Goal: Navigation & Orientation: Find specific page/section

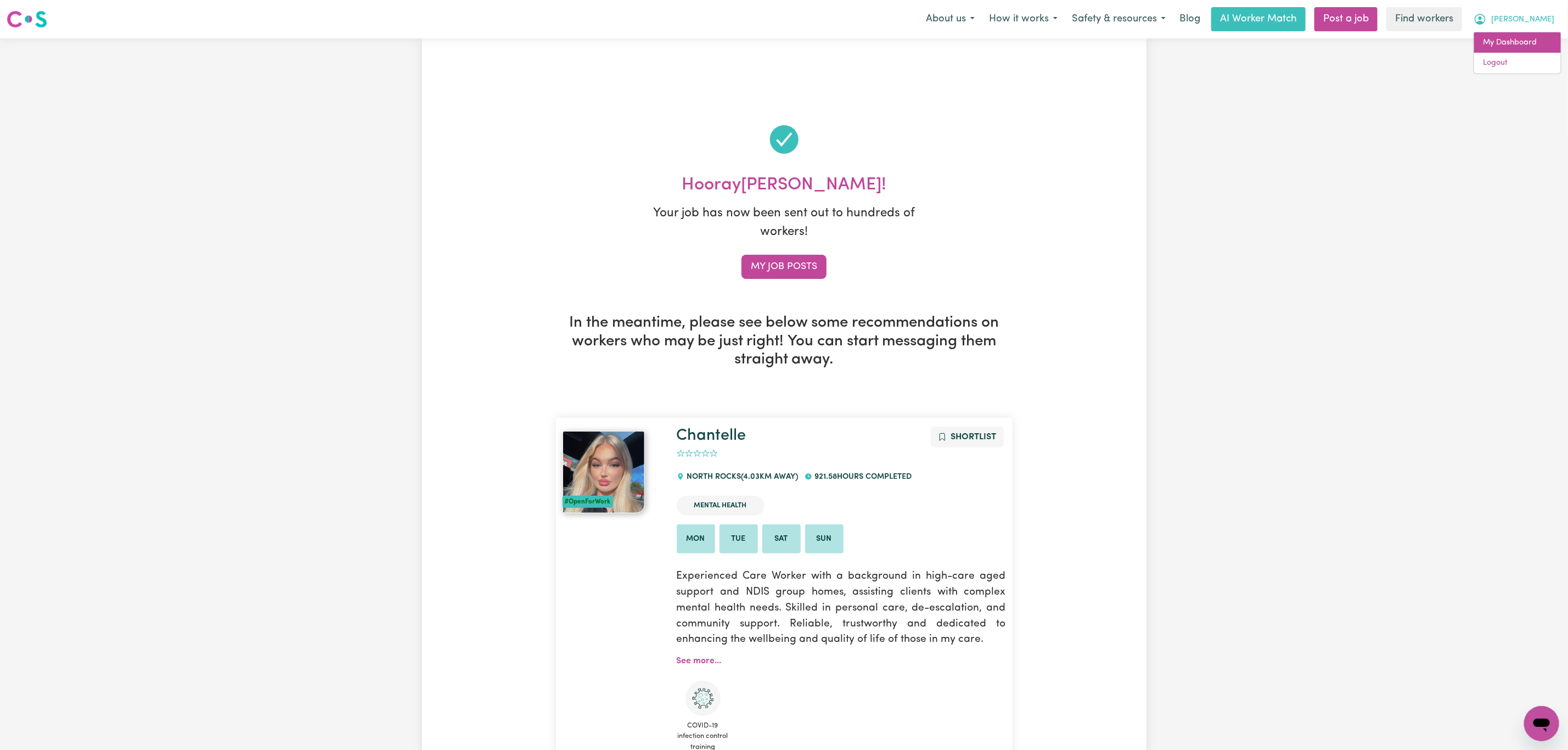
drag, startPoint x: 0, startPoint y: 0, endPoint x: 1535, endPoint y: 43, distance: 1535.6
click at [1535, 43] on link "My Dashboard" at bounding box center [1517, 43] width 87 height 21
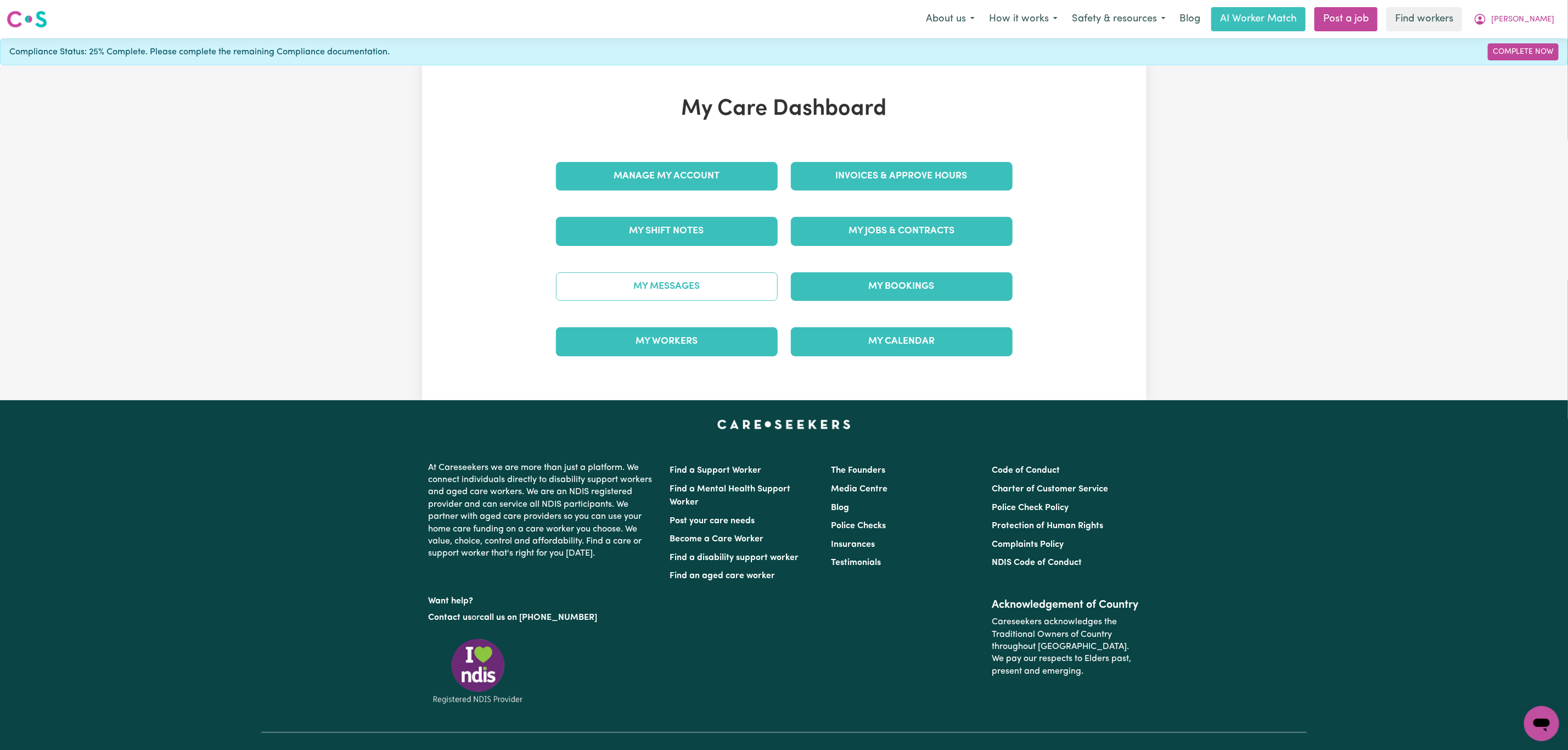
click at [745, 288] on link "My Messages" at bounding box center [666, 287] width 222 height 29
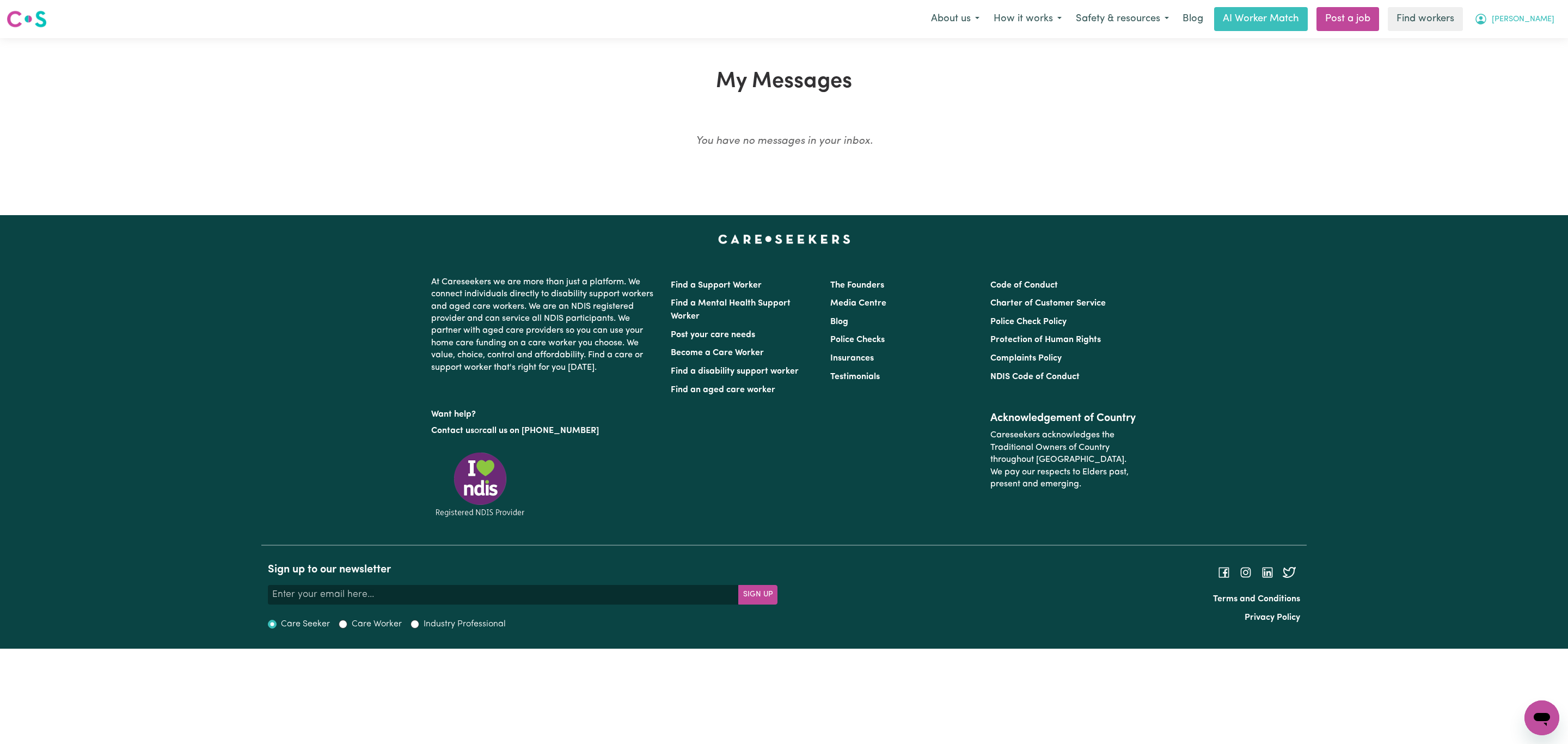
click at [1516, 17] on span "[PERSON_NAME]" at bounding box center [1523, 19] width 63 height 12
click at [1514, 38] on link "My Dashboard" at bounding box center [1517, 43] width 86 height 21
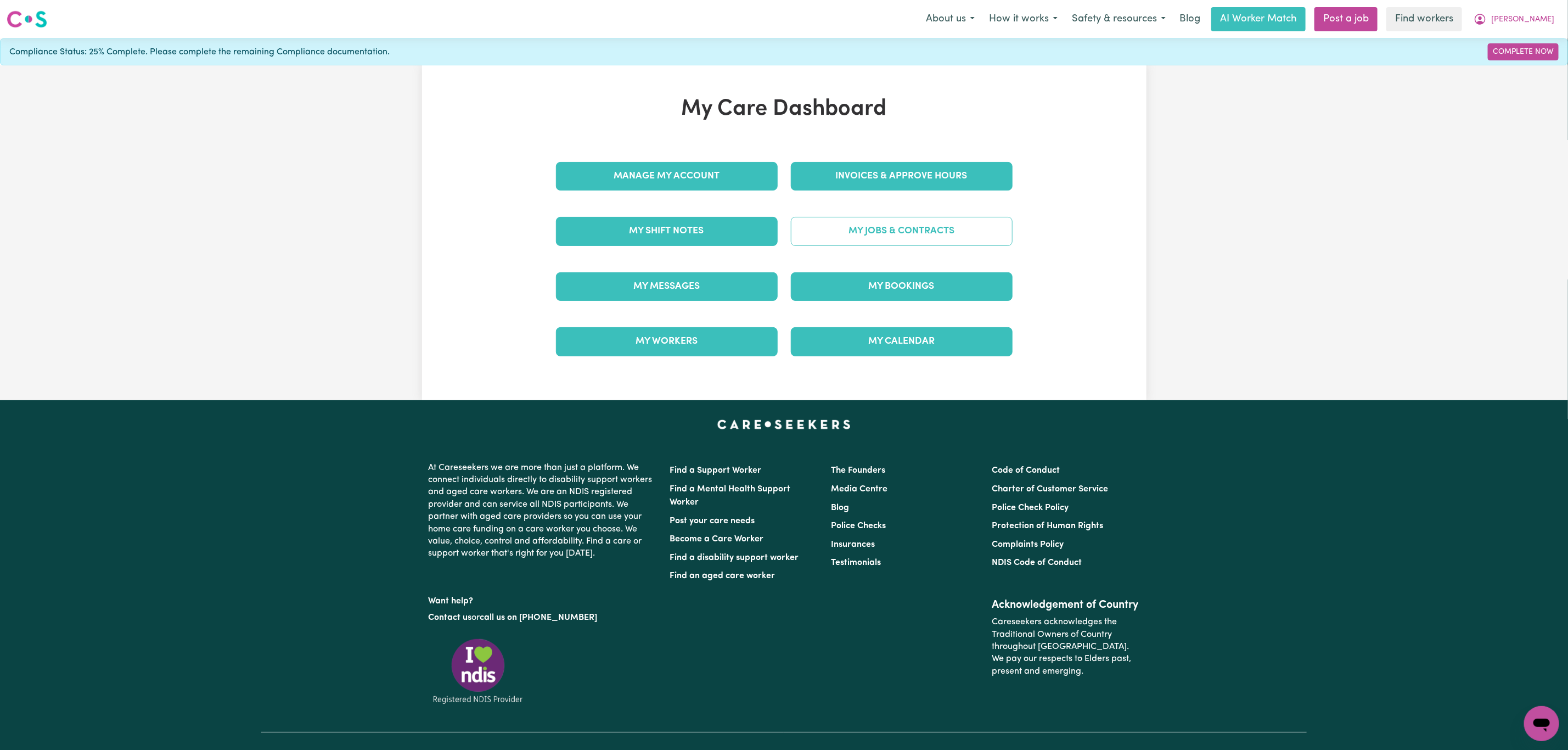
click at [890, 219] on link "My Jobs & Contracts" at bounding box center [902, 231] width 222 height 29
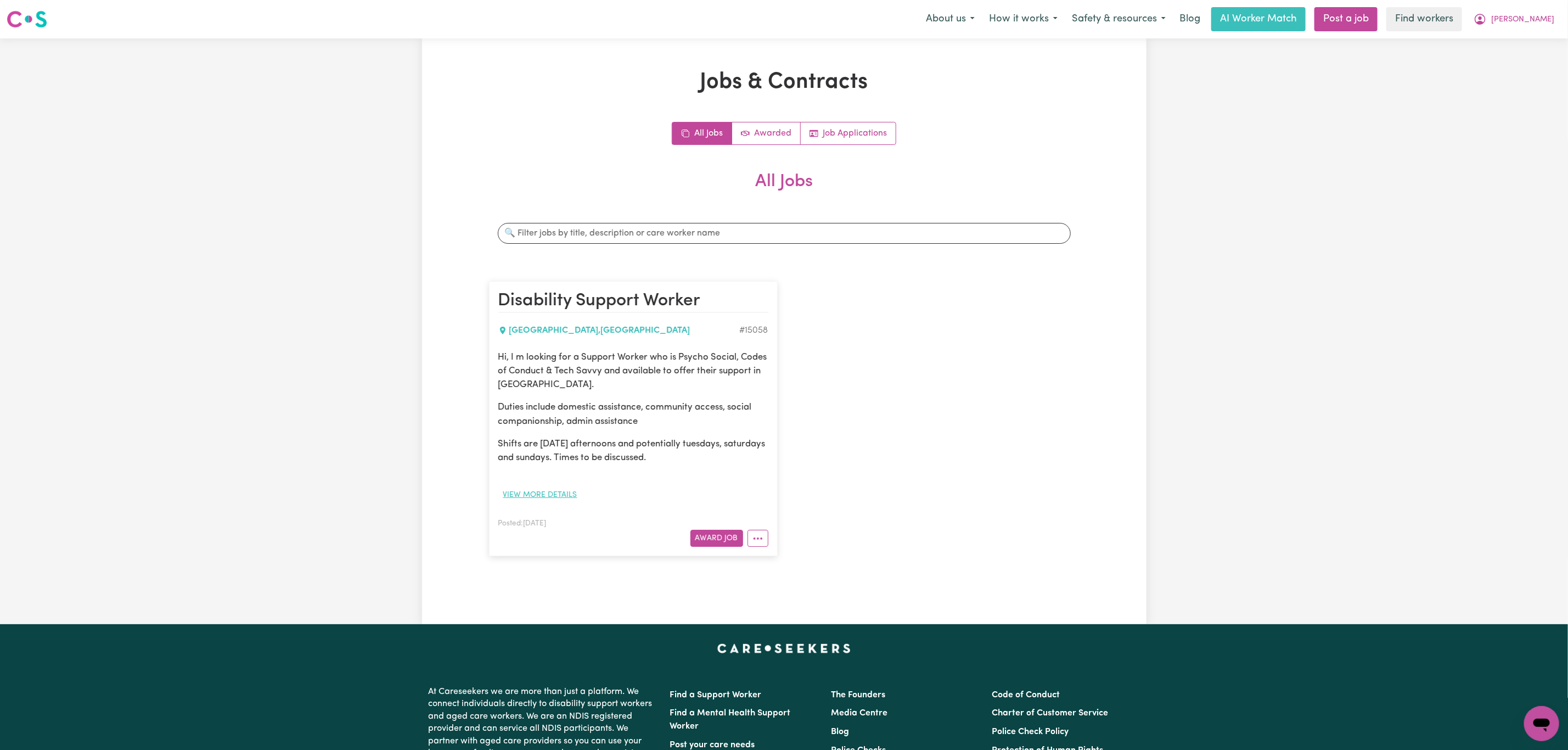
click at [547, 494] on button "View more details" at bounding box center [540, 495] width 84 height 17
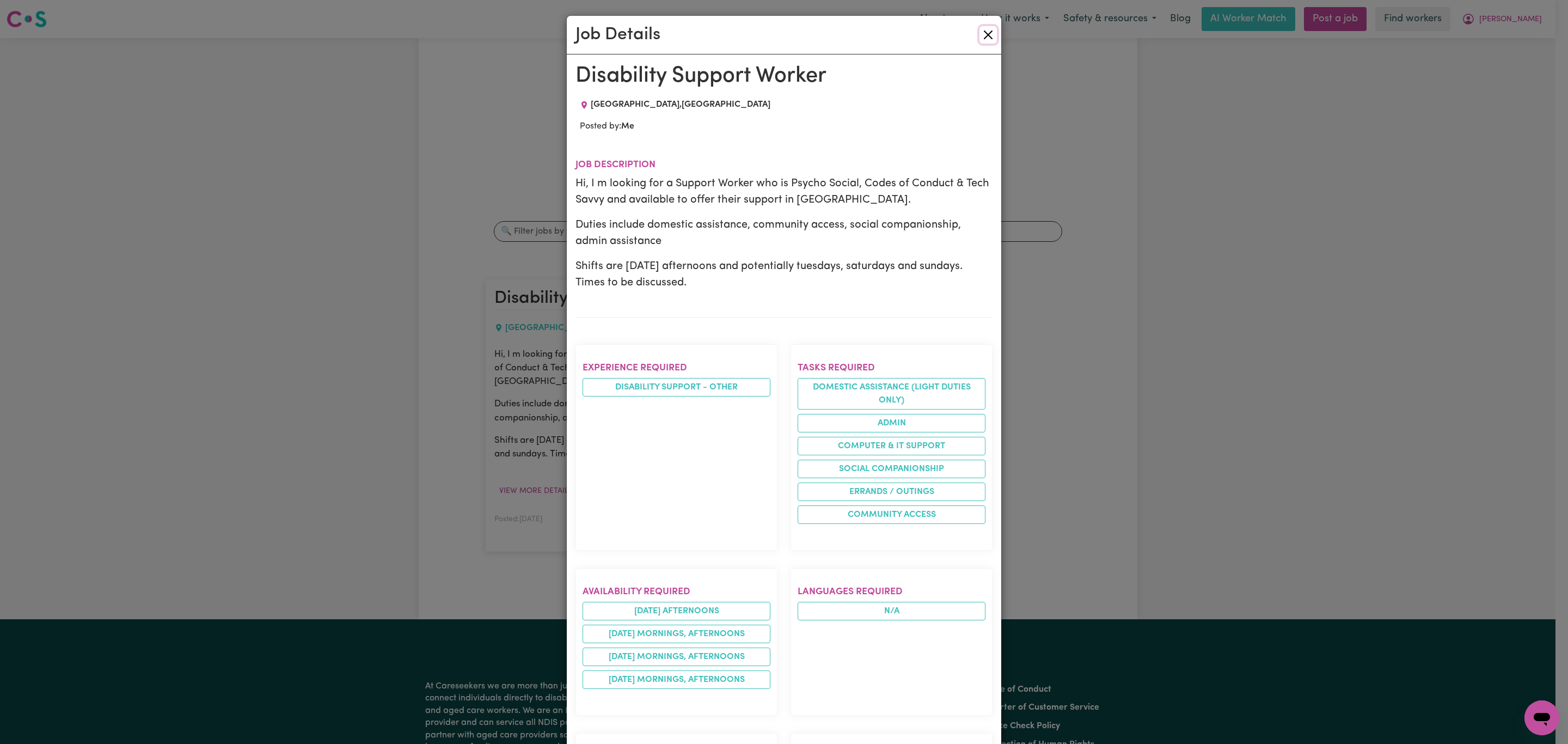
click at [980, 32] on button "Close" at bounding box center [988, 35] width 18 height 18
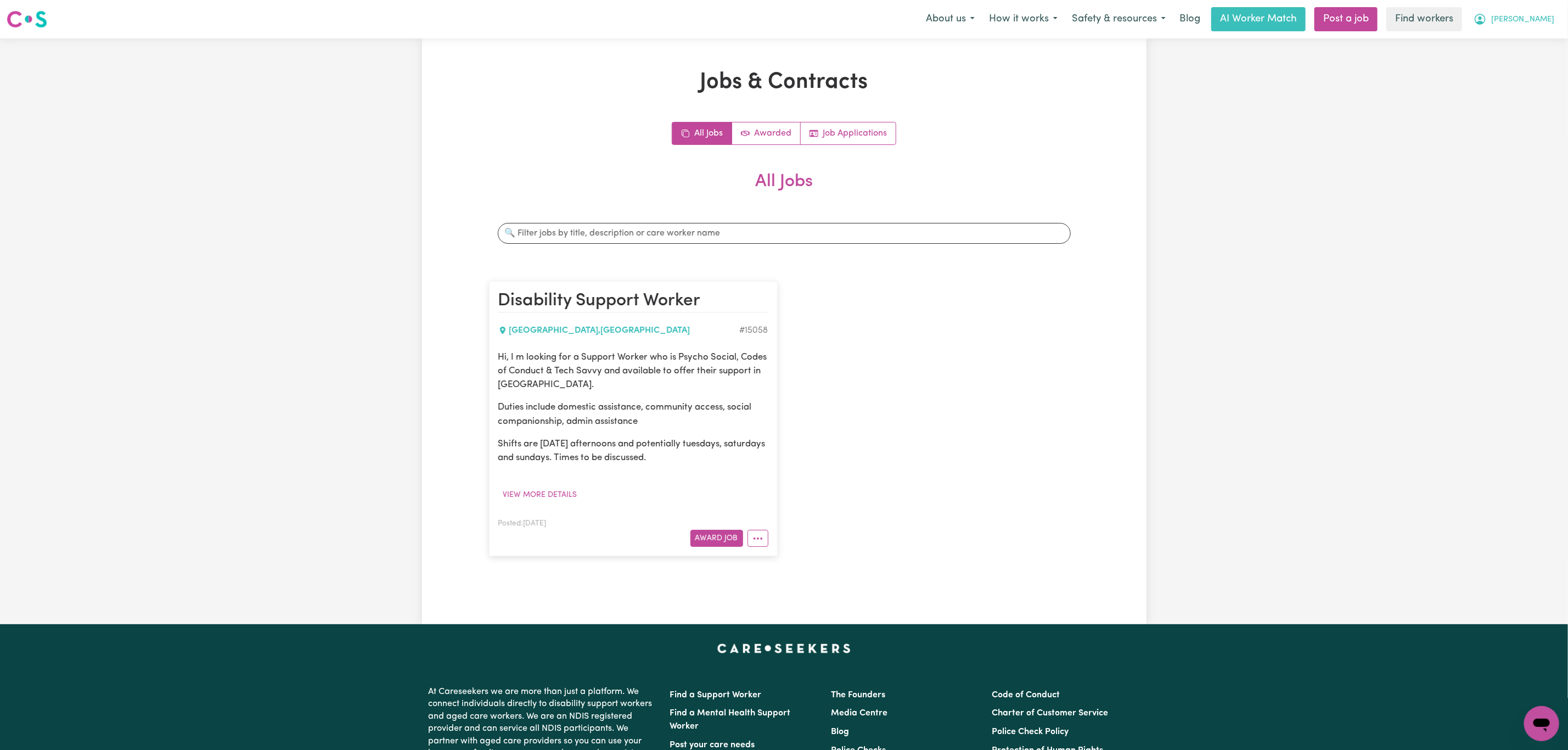
click at [1509, 15] on span "[PERSON_NAME]" at bounding box center [1523, 20] width 63 height 12
click at [1509, 43] on link "My Dashboard" at bounding box center [1517, 43] width 87 height 21
